Goal: Transaction & Acquisition: Purchase product/service

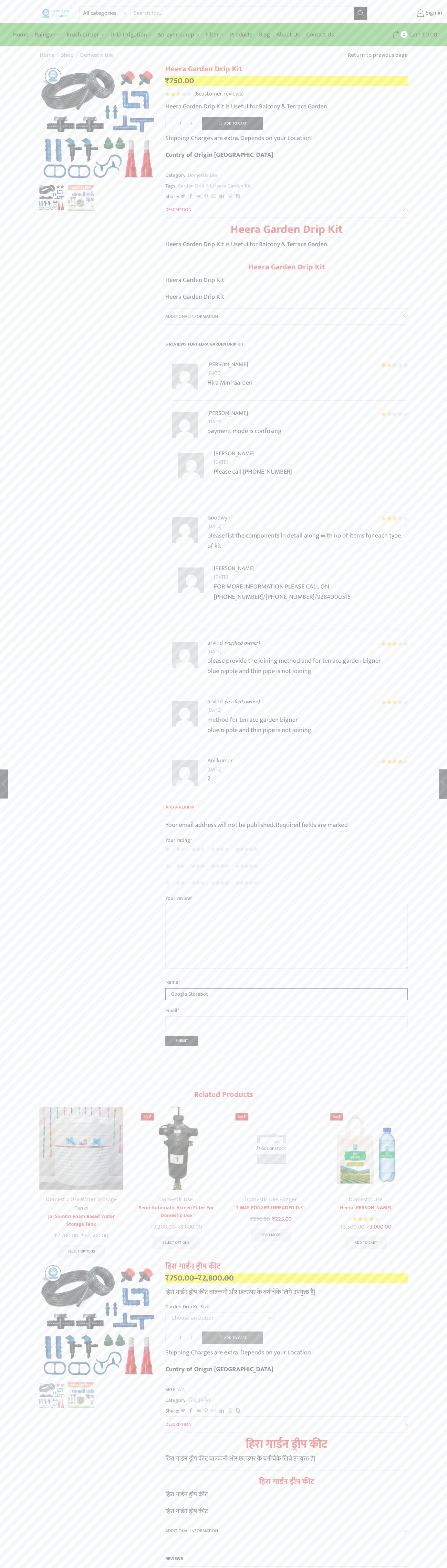
type input "Google Storebot"
click at [233, 123] on button "Add to cart" at bounding box center [232, 123] width 62 height 13
click at [407, 35] on span "Cart" at bounding box center [407, 35] width 13 height 9
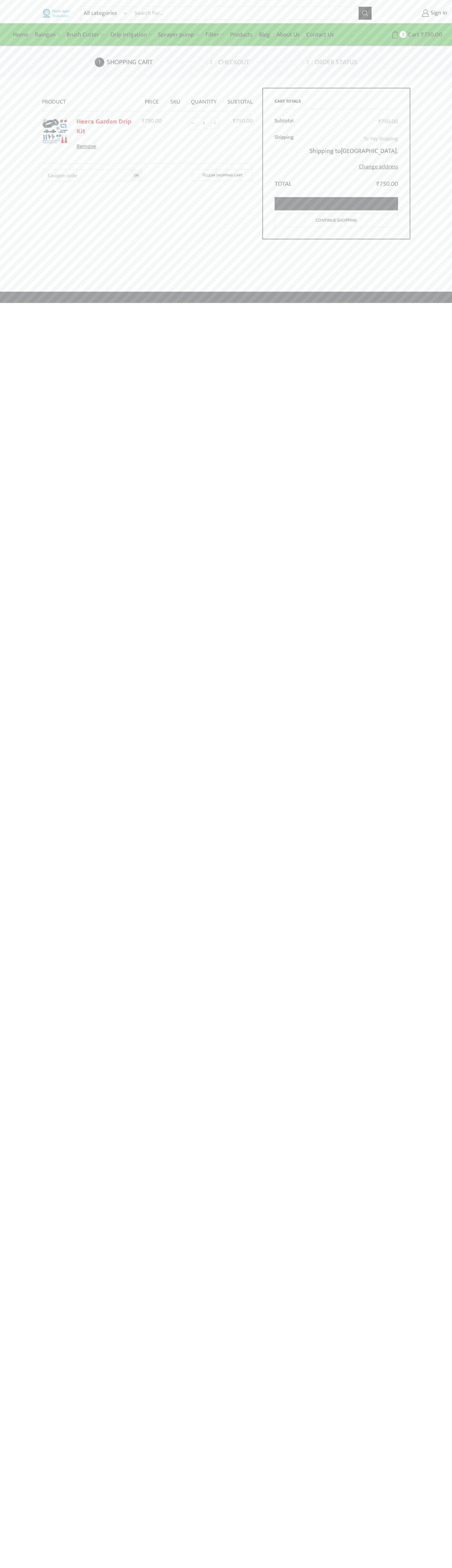
click at [336, 204] on link "Proceed to checkout" at bounding box center [336, 204] width 123 height 13
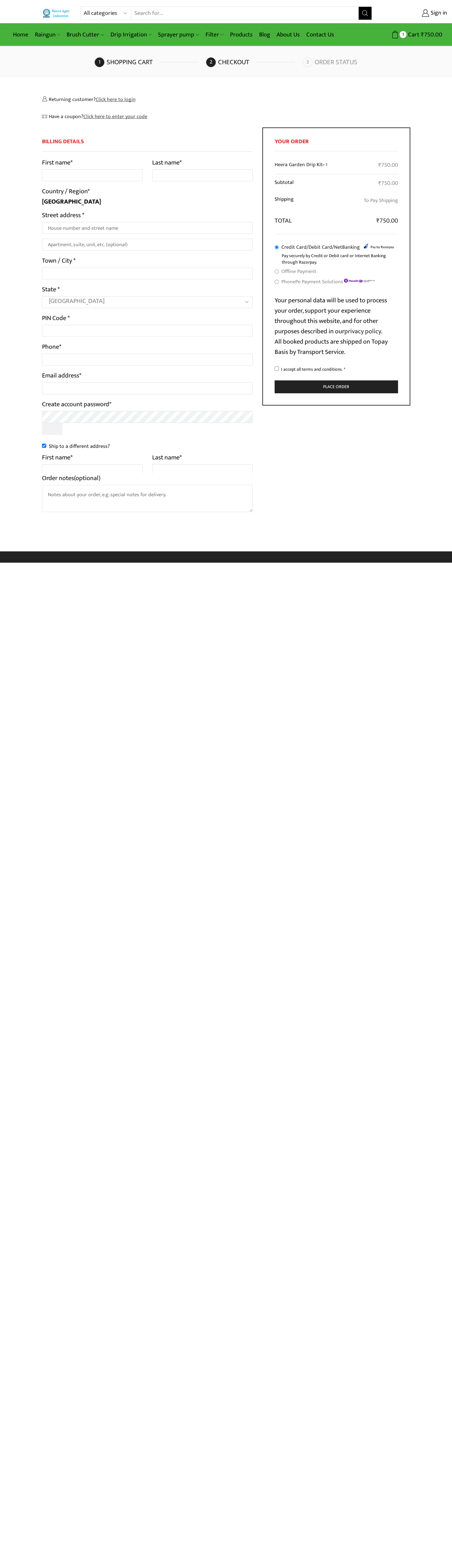
select select "MH"
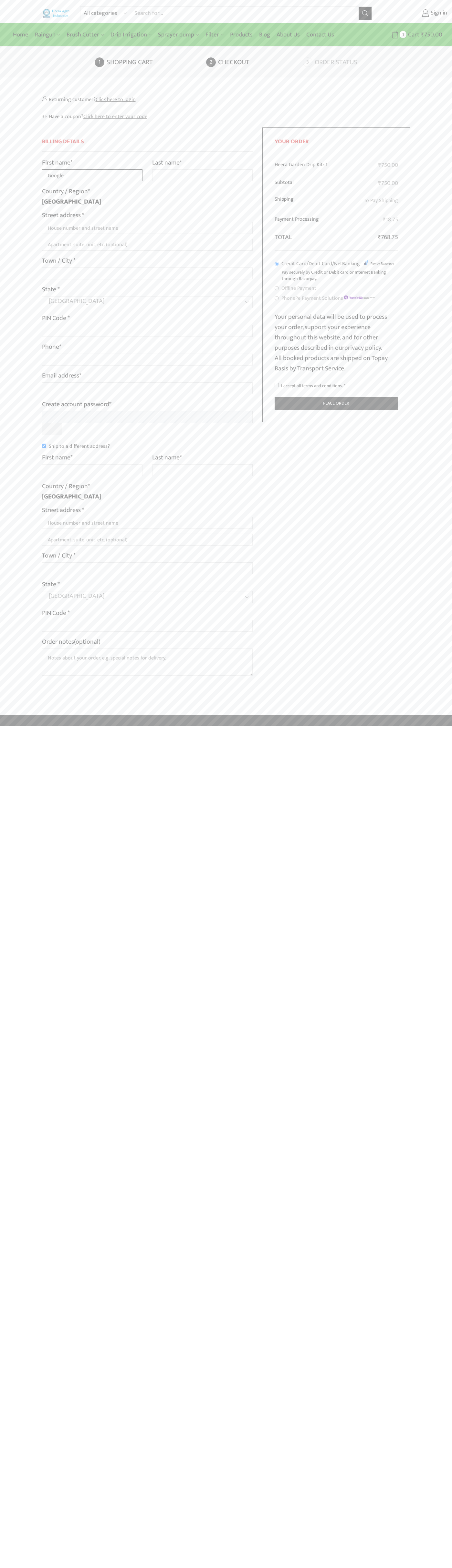
type input "Google"
type input "Storebot"
type input "1600 Amphitheatre Parkway"
type input "First floor"
type input "mountain view"
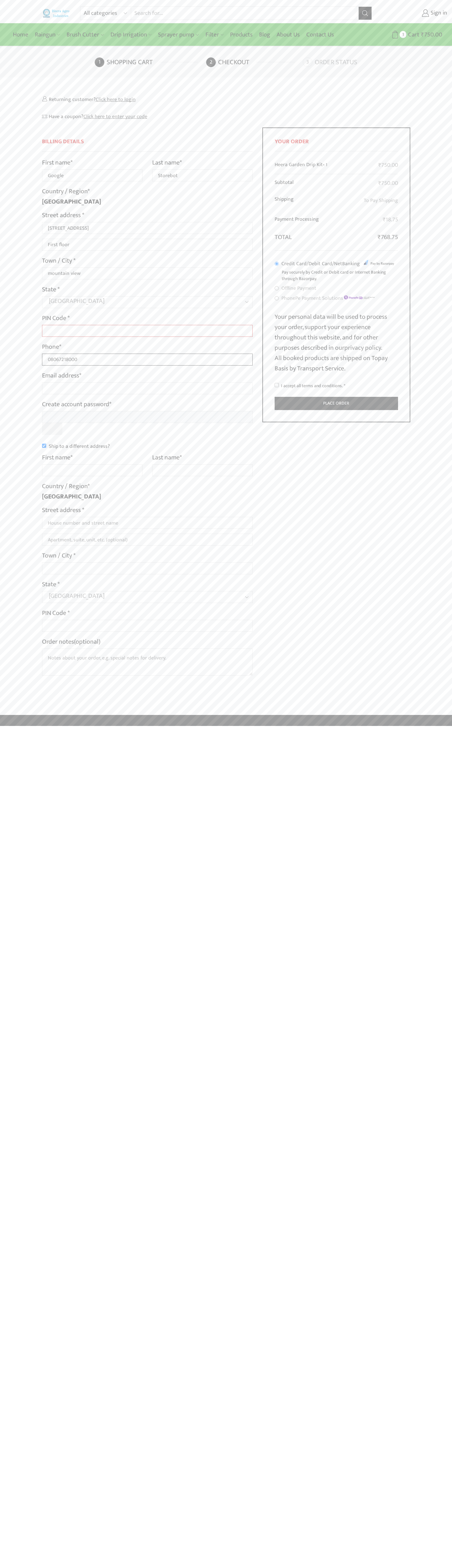
type input "08067218000"
type input "johnsmith009@storebotmail.joonix.net"
type input "Google"
type input "Storebot"
type input "1600 Amphitheatre Parkway"
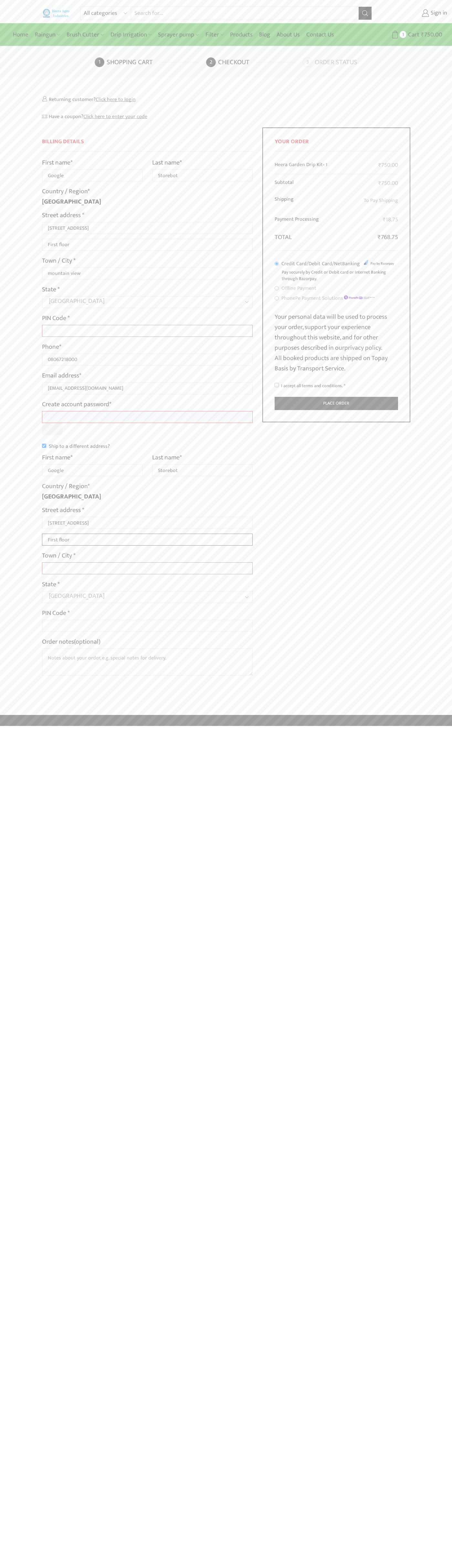
type input "First floor"
type input "mountain view"
click at [277, 385] on input "I accept all terms and conditions. *" at bounding box center [277, 385] width 4 height 4
checkbox input "true"
click at [72, 642] on label "Order notes (optional)" at bounding box center [71, 642] width 58 height 10
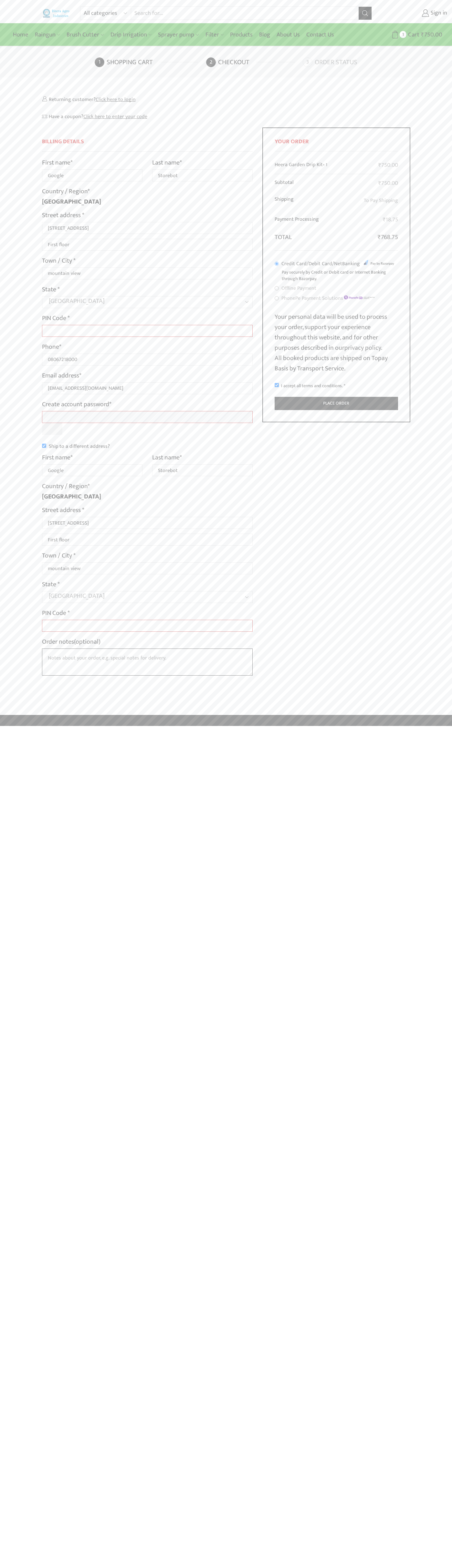
click at [72, 648] on textarea "Order notes (optional)" at bounding box center [147, 662] width 211 height 27
type input "Google"
type input "Storebot"
type input "1600 Amphitheatre Parkway"
type input "First floor"
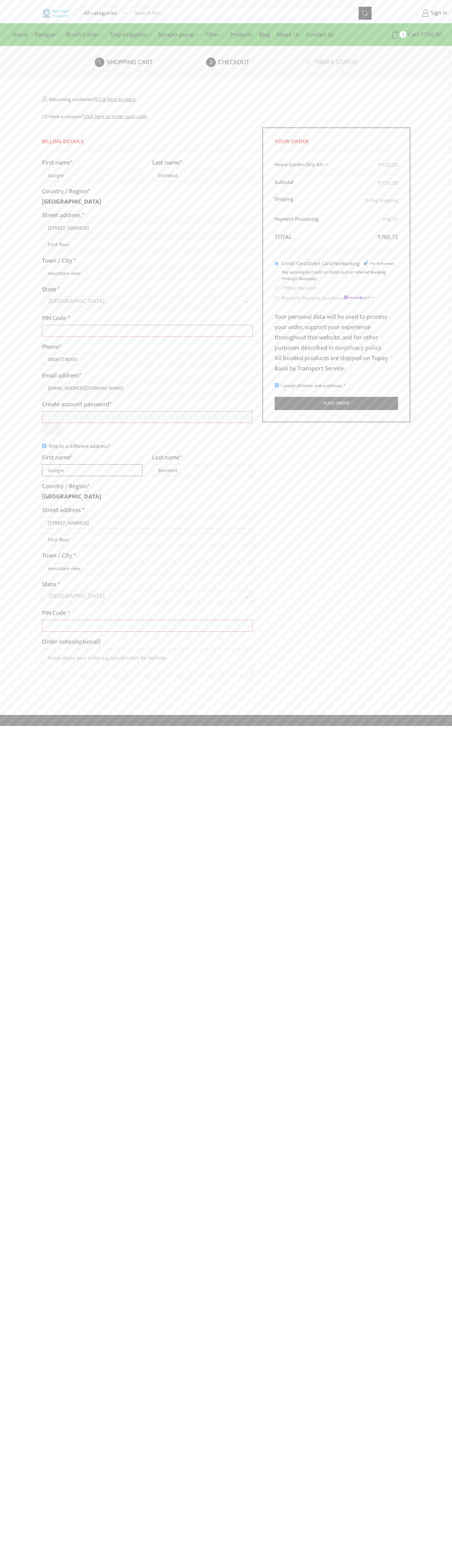
type input "Google"
type input "Storebot"
type input "1600 Amphitheatre Parkway"
type input "First floor"
click at [72, 642] on label "Order notes (optional)" at bounding box center [71, 642] width 58 height 10
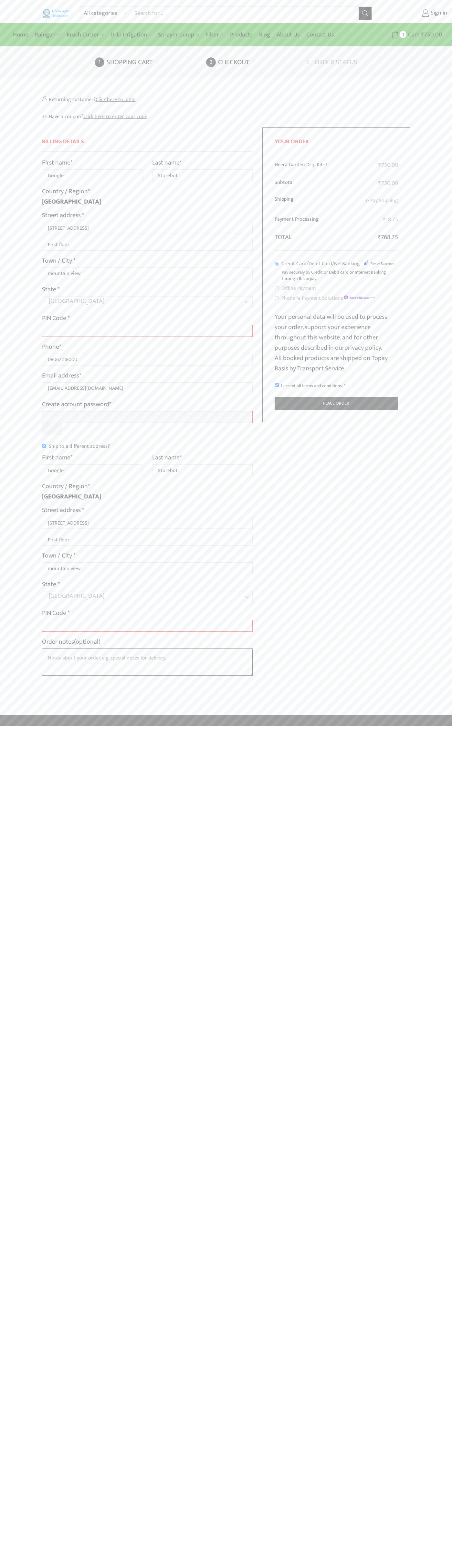
click at [72, 648] on textarea "Order notes (optional)" at bounding box center [147, 662] width 211 height 27
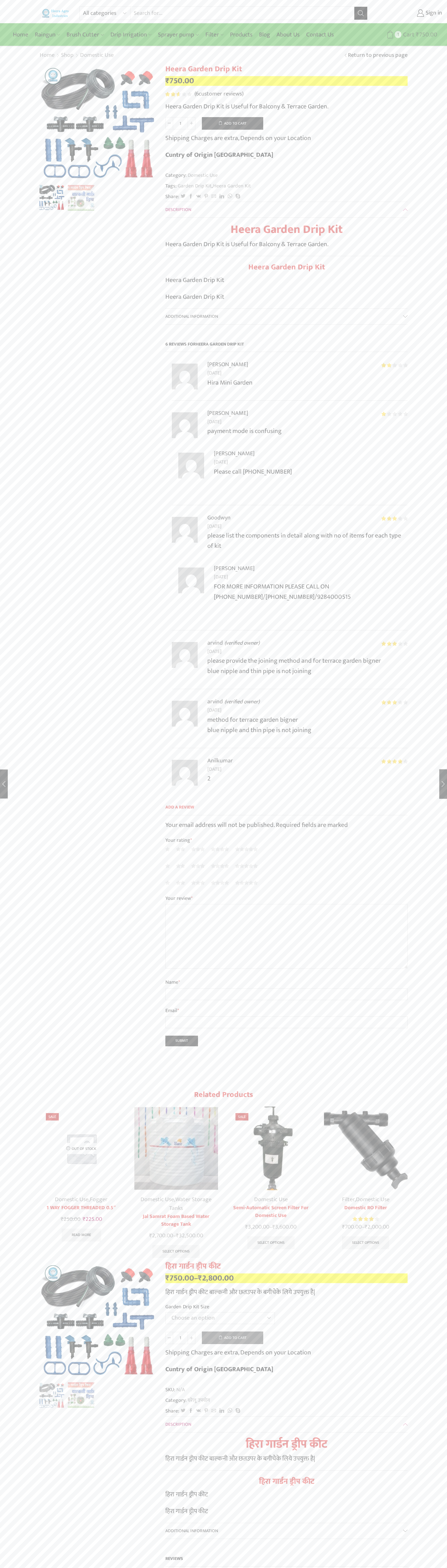
click at [390, 35] on icon at bounding box center [390, 34] width 8 height 8
